Goal: Information Seeking & Learning: Learn about a topic

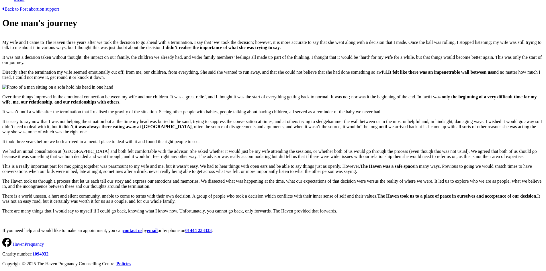
scroll to position [353, 0]
click at [493, 109] on div "Back to Post abortion support One man's journey My wife and I came to The Haven…" at bounding box center [272, 120] width 541 height 226
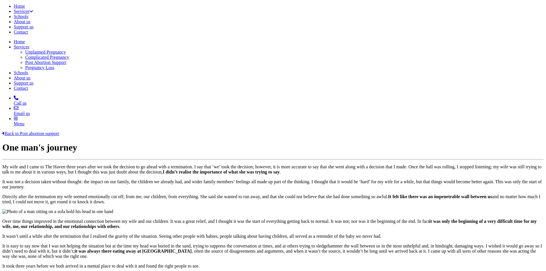
scroll to position [0, 0]
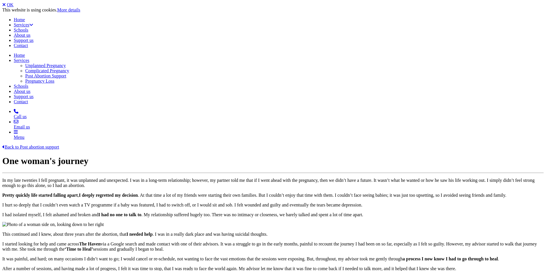
click at [13, 6] on link "OK" at bounding box center [10, 4] width 7 height 5
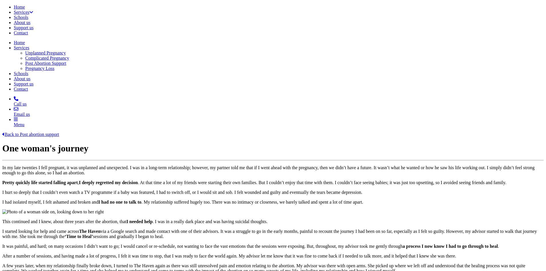
click at [59, 132] on link "Back to Post abortion support" at bounding box center [30, 134] width 57 height 5
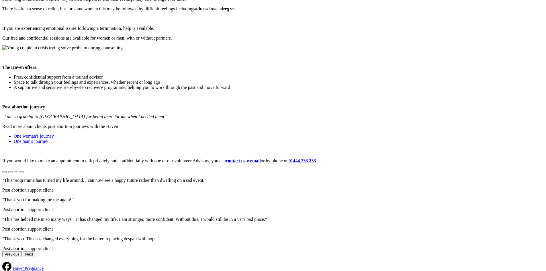
scroll to position [245, 0]
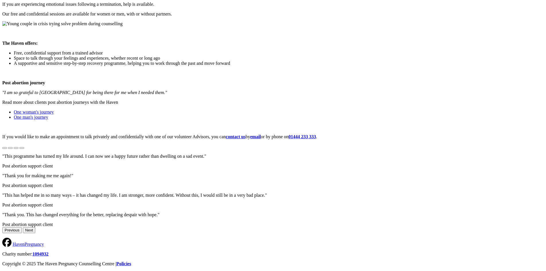
click at [131, 261] on link "Policies" at bounding box center [123, 263] width 15 height 5
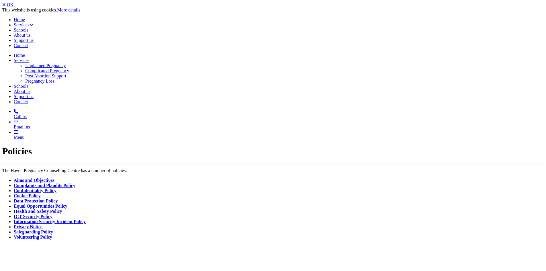
click at [118, 178] on li "Aims and Objectives" at bounding box center [279, 180] width 530 height 5
click at [54, 178] on link "Aims and Objectives" at bounding box center [34, 180] width 40 height 5
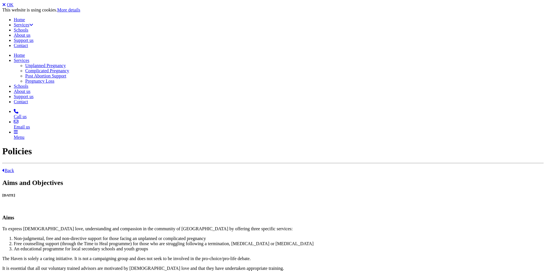
click at [14, 168] on link "Back" at bounding box center [8, 170] width 12 height 5
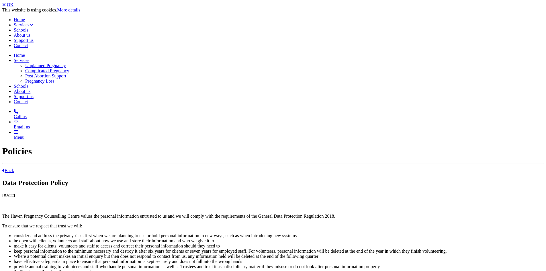
click at [14, 168] on link "Back" at bounding box center [8, 170] width 12 height 5
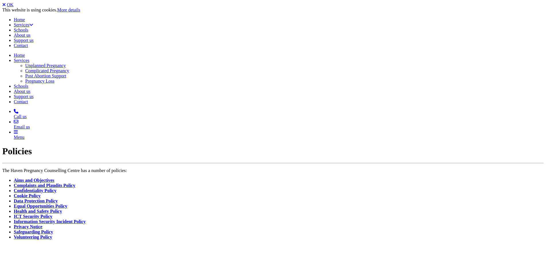
click at [52, 234] on link "Volunteering Policy" at bounding box center [33, 236] width 38 height 5
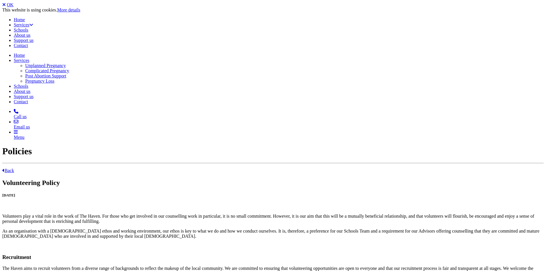
click at [14, 168] on link "Back" at bounding box center [8, 170] width 12 height 5
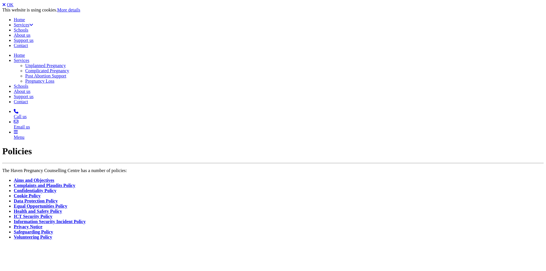
click at [86, 219] on link "Information Security Incident Policy" at bounding box center [50, 221] width 72 height 5
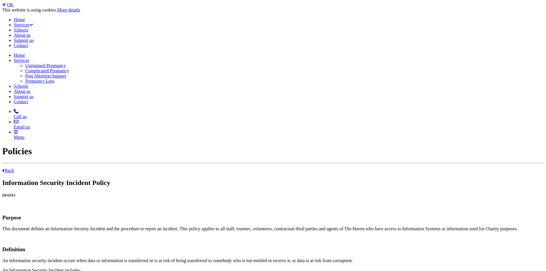
click at [14, 168] on link "Back" at bounding box center [8, 170] width 12 height 5
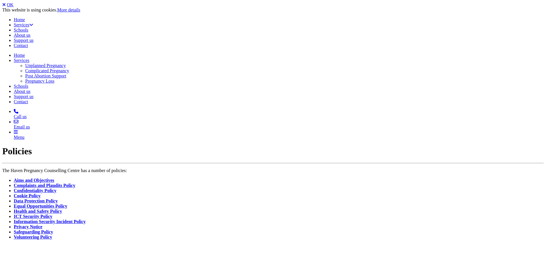
click at [67, 203] on link "Equal Opportunities Policy" at bounding box center [41, 205] width 54 height 5
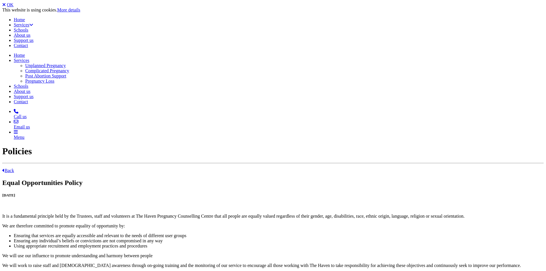
click at [99, 168] on p "Back" at bounding box center [272, 170] width 541 height 5
click at [14, 168] on link "Back" at bounding box center [8, 170] width 12 height 5
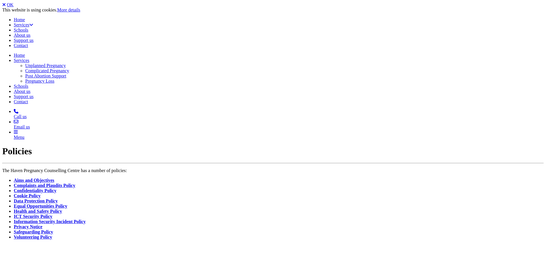
click at [13, 7] on link "OK" at bounding box center [10, 4] width 7 height 5
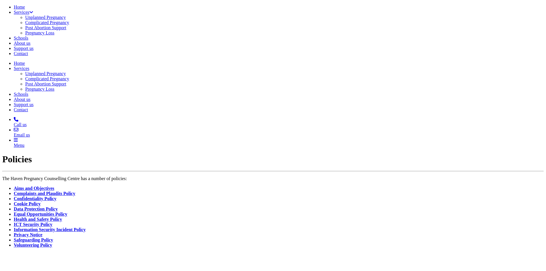
click at [66, 30] on link "Post Abortion Support" at bounding box center [45, 27] width 41 height 5
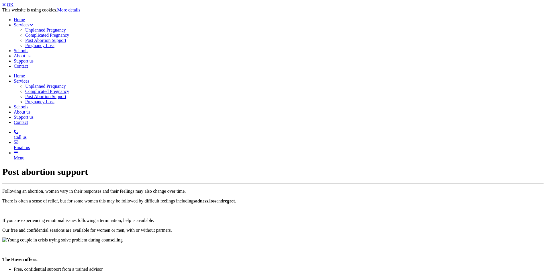
click at [54, 48] on link "Pregnancy Loss" at bounding box center [39, 45] width 29 height 5
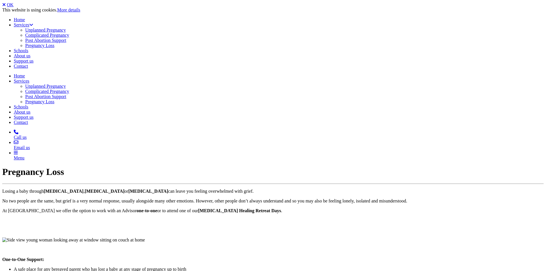
click at [66, 43] on link "Post Abortion Support" at bounding box center [45, 40] width 41 height 5
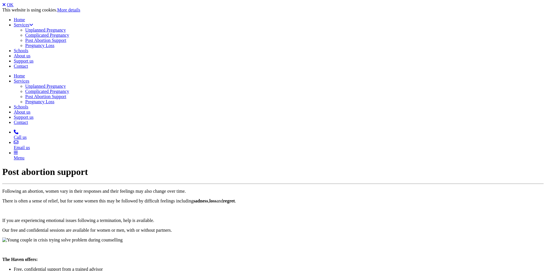
click at [69, 35] on link "Complicated Pregnancy" at bounding box center [47, 35] width 44 height 5
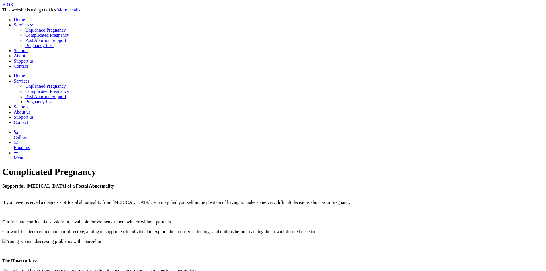
click at [66, 28] on link "Unplanned Pregnancy" at bounding box center [45, 30] width 41 height 5
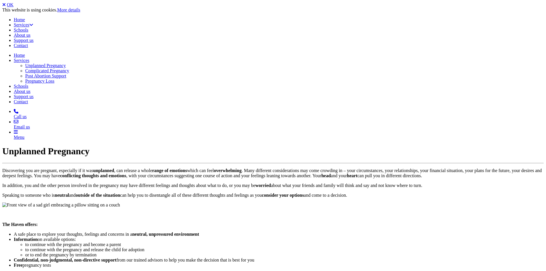
click at [13, 6] on link "OK" at bounding box center [10, 4] width 7 height 5
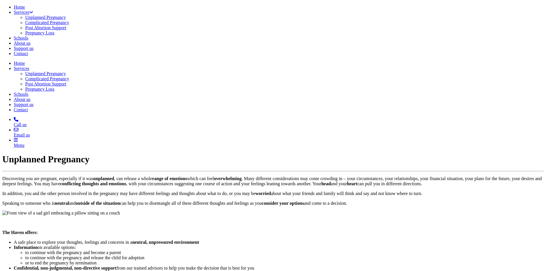
click at [54, 35] on link "Pregnancy Loss" at bounding box center [39, 32] width 29 height 5
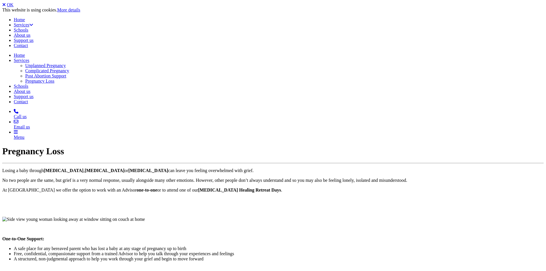
scroll to position [39, 0]
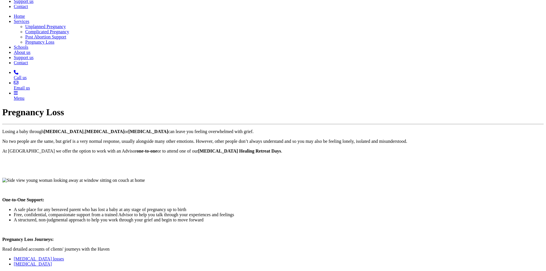
click at [64, 256] on link "Multiple pregnancy losses" at bounding box center [39, 258] width 50 height 5
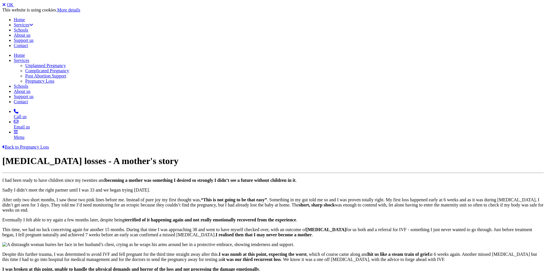
click at [13, 6] on link "OK" at bounding box center [10, 4] width 7 height 5
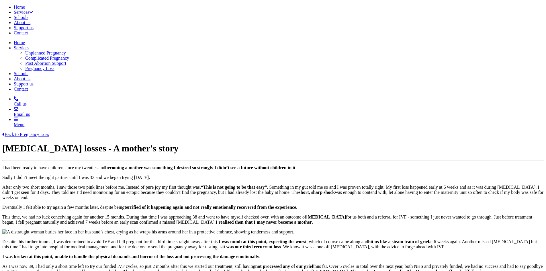
click at [49, 132] on link "Back to Pregnancy Loss" at bounding box center [25, 134] width 47 height 5
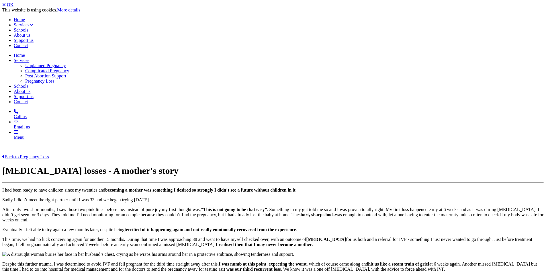
click at [49, 154] on link "Back to Pregnancy Loss" at bounding box center [25, 156] width 47 height 5
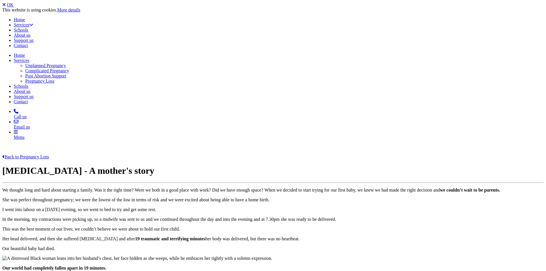
click at [13, 7] on link "OK" at bounding box center [10, 4] width 7 height 5
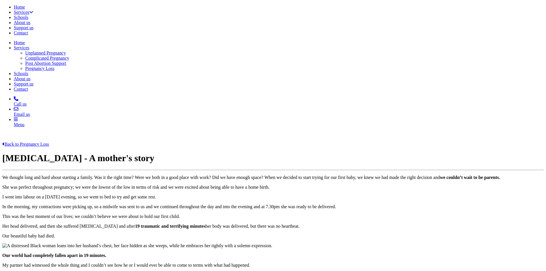
click at [25, 7] on link "Home" at bounding box center [19, 7] width 11 height 5
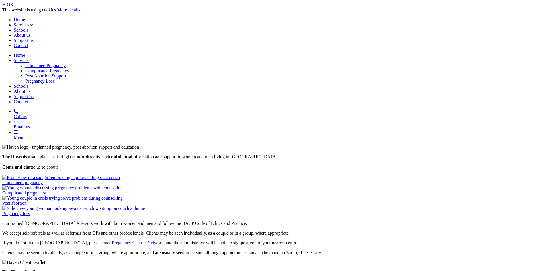
click at [13, 7] on link "OK" at bounding box center [10, 4] width 7 height 5
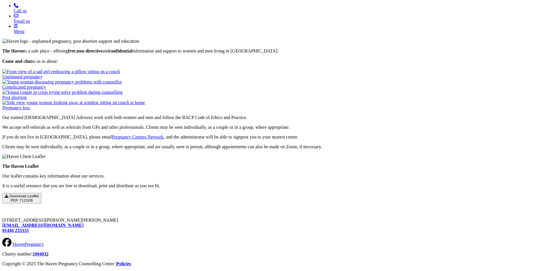
scroll to position [92, 0]
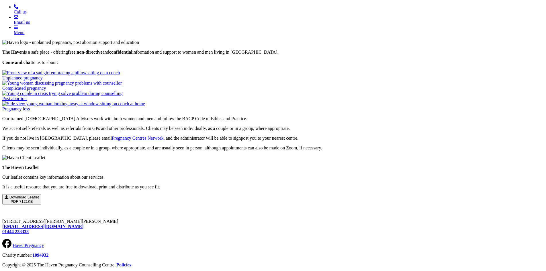
click at [145, 106] on img at bounding box center [73, 103] width 143 height 5
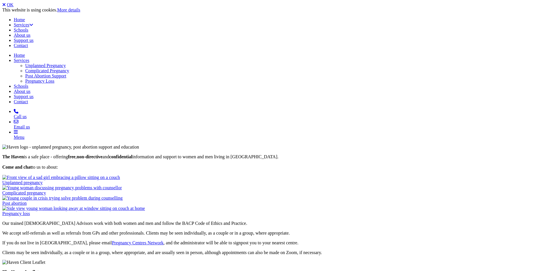
scroll to position [92, 0]
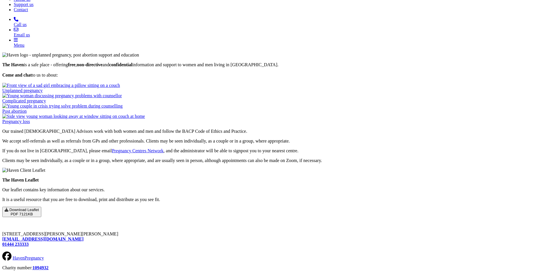
click at [123, 109] on img at bounding box center [62, 105] width 120 height 5
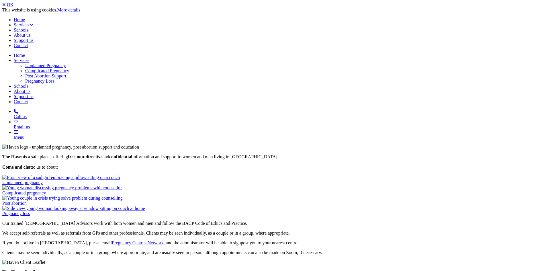
scroll to position [92, 0]
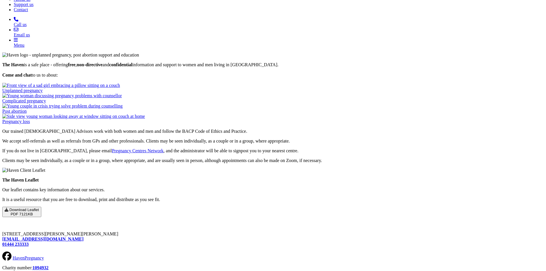
click at [122, 98] on img at bounding box center [62, 95] width 120 height 5
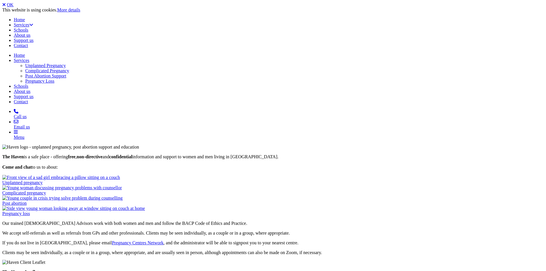
scroll to position [92, 0]
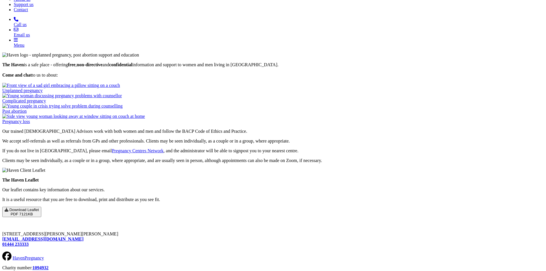
click at [120, 88] on img at bounding box center [61, 85] width 118 height 5
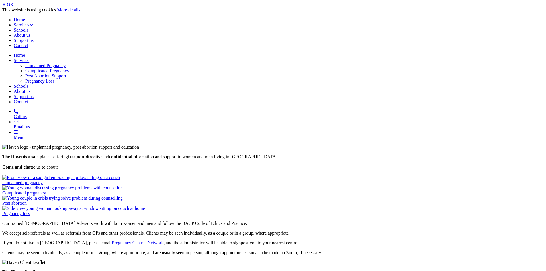
scroll to position [92, 0]
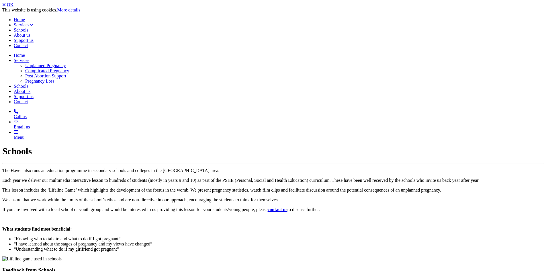
click at [508, 12] on div "This website is using cookies. More details" at bounding box center [272, 9] width 541 height 5
click at [13, 7] on link "OK" at bounding box center [10, 4] width 7 height 5
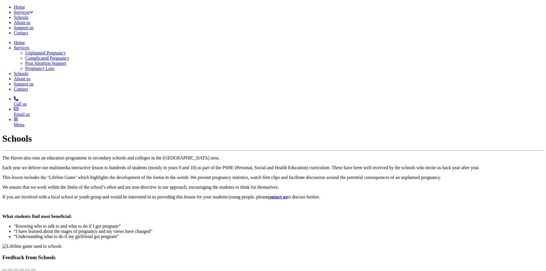
click at [30, 20] on link "About us" at bounding box center [22, 22] width 17 height 5
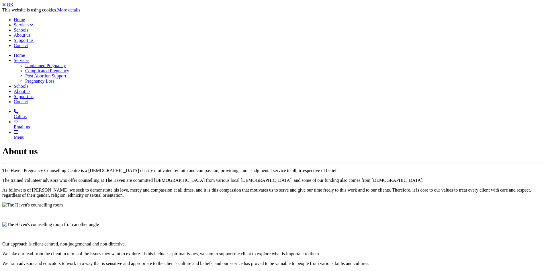
click at [13, 7] on link "OK" at bounding box center [10, 4] width 7 height 5
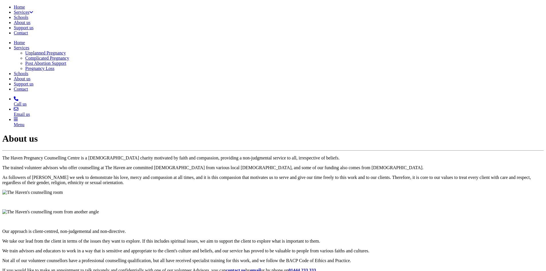
click at [34, 25] on link "Support us" at bounding box center [24, 27] width 20 height 5
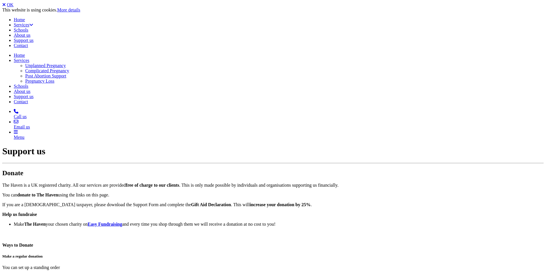
click at [13, 7] on link "OK" at bounding box center [10, 4] width 7 height 5
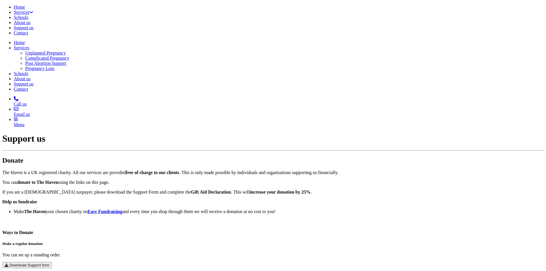
click at [28, 30] on link "Contact" at bounding box center [21, 32] width 14 height 5
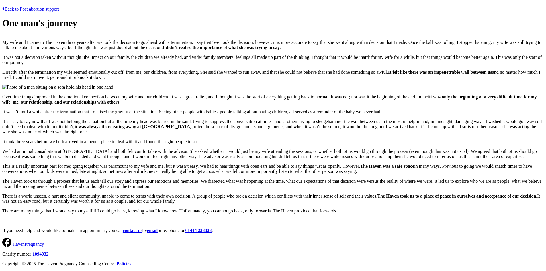
scroll to position [184, 0]
click at [306, 208] on p "There are many things that I would say to myself if I could go back, knowing wh…" at bounding box center [272, 210] width 541 height 5
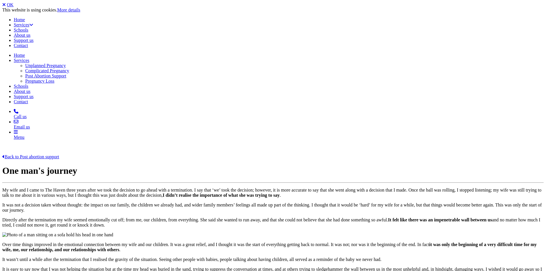
scroll to position [438, 0]
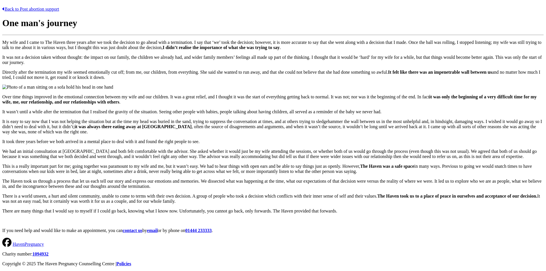
scroll to position [369, 0]
click at [225, 204] on p "There is a world unseen, a hurt and silent community, unable to come to terms w…" at bounding box center [272, 198] width 541 height 10
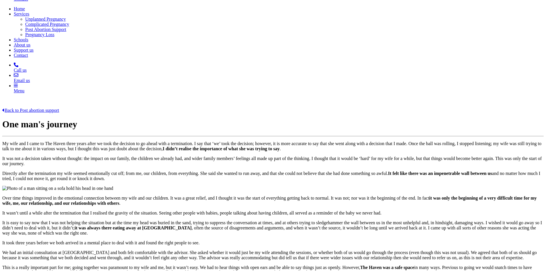
scroll to position [38, 0]
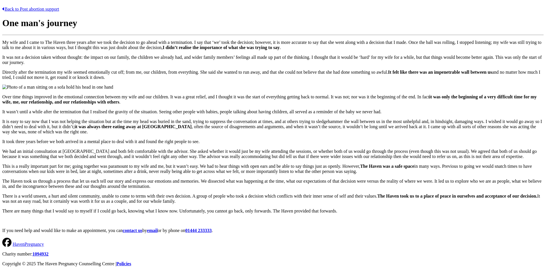
scroll to position [459, 0]
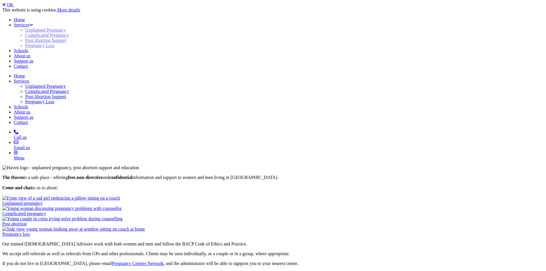
scroll to position [173, 0]
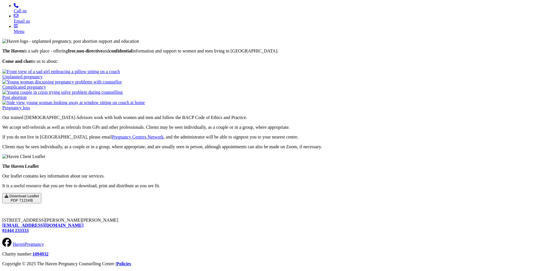
click at [145, 100] on img at bounding box center [73, 102] width 143 height 5
